Goal: Check status: Check status

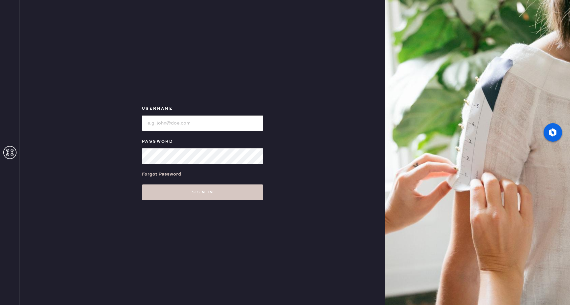
click at [204, 124] on input "loginName" at bounding box center [202, 123] width 121 height 16
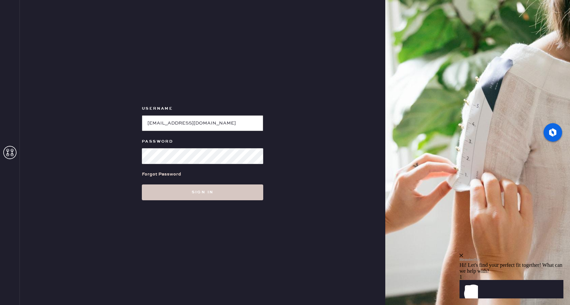
type input "[EMAIL_ADDRESS][DOMAIN_NAME]"
click at [142, 185] on button "Sign in" at bounding box center [202, 193] width 121 height 16
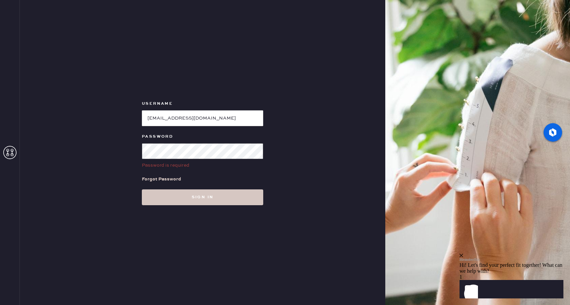
click at [142, 190] on button "Sign in" at bounding box center [202, 198] width 121 height 16
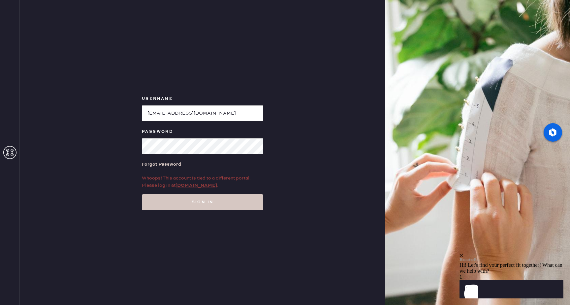
click at [196, 188] on link "my.hemster.co" at bounding box center [196, 186] width 42 height 6
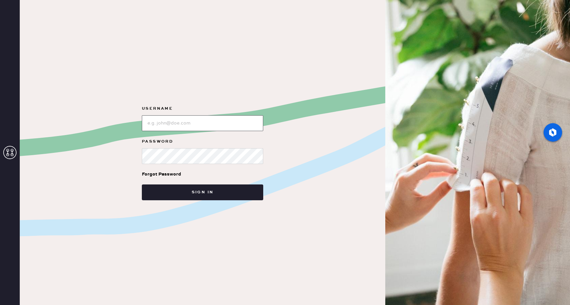
click at [200, 120] on input "loginName" at bounding box center [202, 123] width 121 height 16
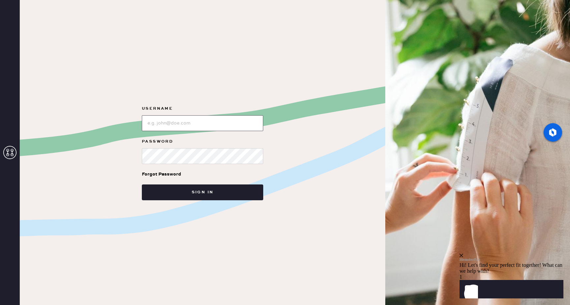
type input "[EMAIL_ADDRESS][DOMAIN_NAME]"
click at [142, 185] on button "Sign in" at bounding box center [202, 193] width 121 height 16
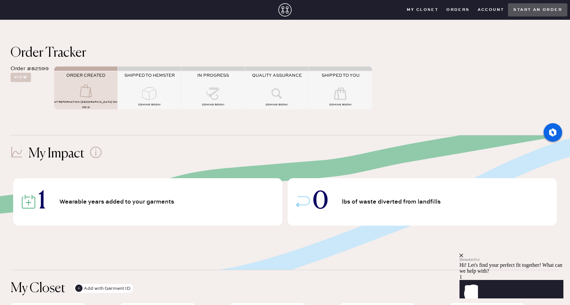
scroll to position [74, 0]
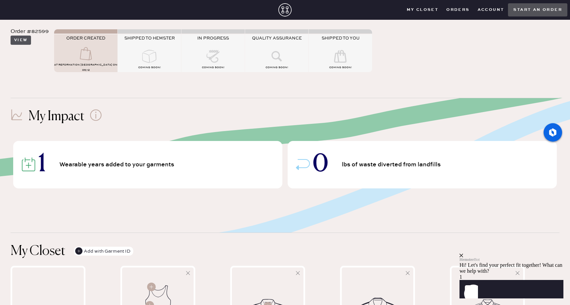
click at [23, 43] on button "View" at bounding box center [21, 40] width 20 height 9
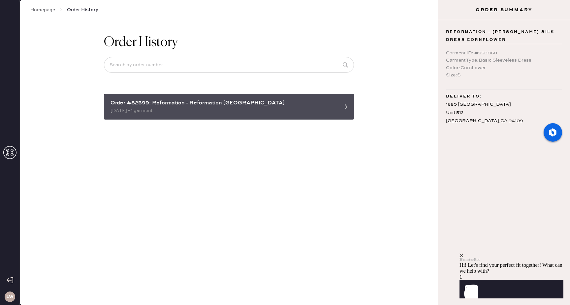
click at [193, 115] on div "Order #82599: Reformation - Reformation [GEOGRAPHIC_DATA] [DATE] • 1 garment" at bounding box center [229, 107] width 250 height 26
click at [339, 104] on div "Order #82599: Reformation - Reformation [GEOGRAPHIC_DATA] [DATE] • 1 garment" at bounding box center [229, 107] width 250 height 26
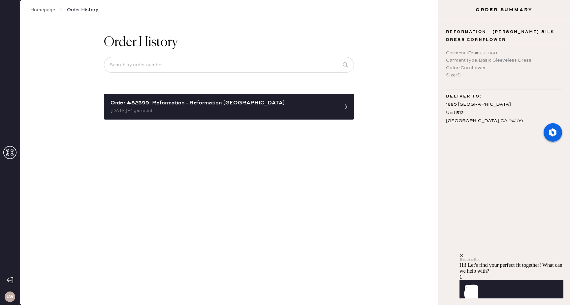
click at [420, 136] on div "Order History Order #82599: Reformation - Reformation [GEOGRAPHIC_DATA] [DATE] …" at bounding box center [229, 162] width 418 height 285
click at [322, 121] on div "Order History Order #82599: Reformation - Reformation [GEOGRAPHIC_DATA] [DATE] …" at bounding box center [229, 77] width 260 height 114
click at [463, 254] on icon "close" at bounding box center [461, 256] width 4 height 4
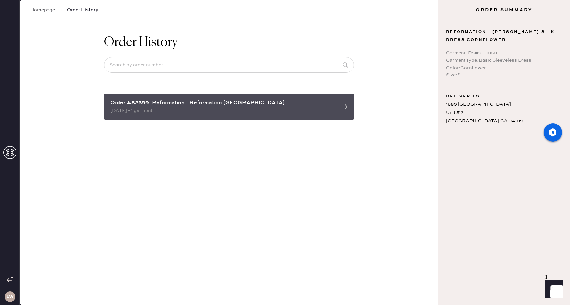
click at [210, 111] on div "[DATE] • 1 garment" at bounding box center [222, 110] width 225 height 7
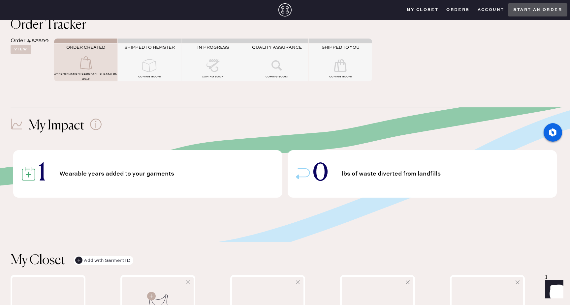
scroll to position [38, 0]
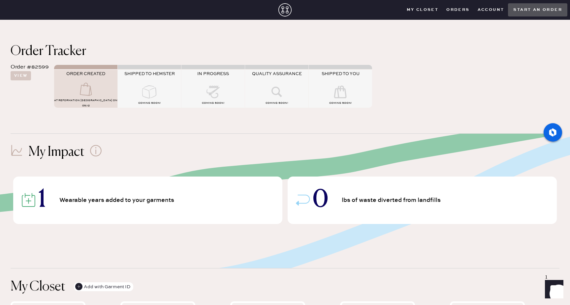
click at [95, 152] on icon at bounding box center [96, 151] width 12 height 12
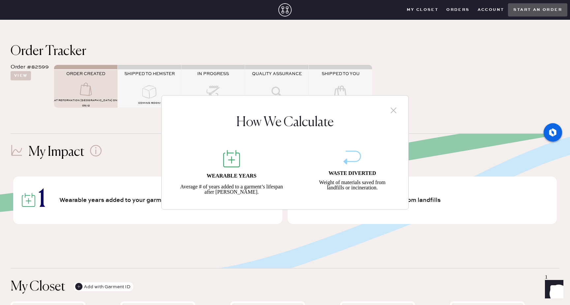
click at [395, 111] on icon at bounding box center [393, 111] width 10 height 10
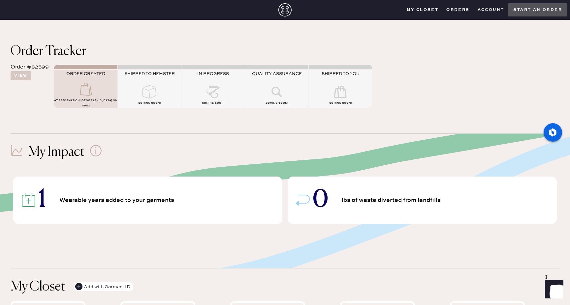
click at [138, 89] on icon at bounding box center [149, 91] width 26 height 13
click at [34, 74] on div "Order #82599 View" at bounding box center [30, 71] width 38 height 17
click at [99, 105] on span "AT Reformation [GEOGRAPHIC_DATA] on 09/12" at bounding box center [85, 103] width 63 height 9
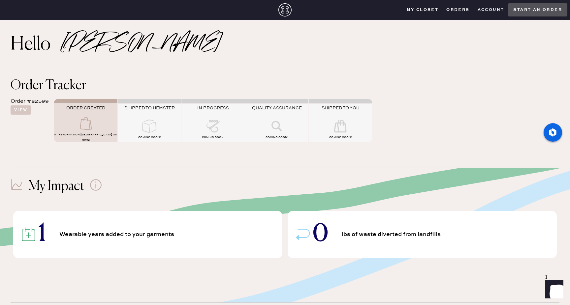
scroll to position [0, 0]
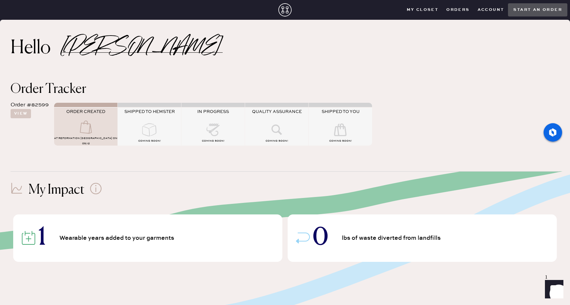
click at [457, 6] on button "Orders" at bounding box center [457, 10] width 31 height 10
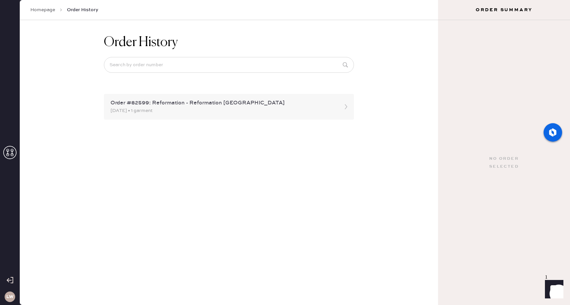
click at [255, 113] on div "[DATE] • 1 garment" at bounding box center [222, 110] width 225 height 7
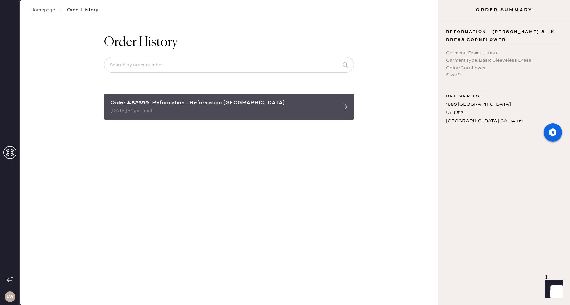
click at [195, 110] on div "[DATE] • 1 garment" at bounding box center [222, 110] width 225 height 7
